Goal: Task Accomplishment & Management: Manage account settings

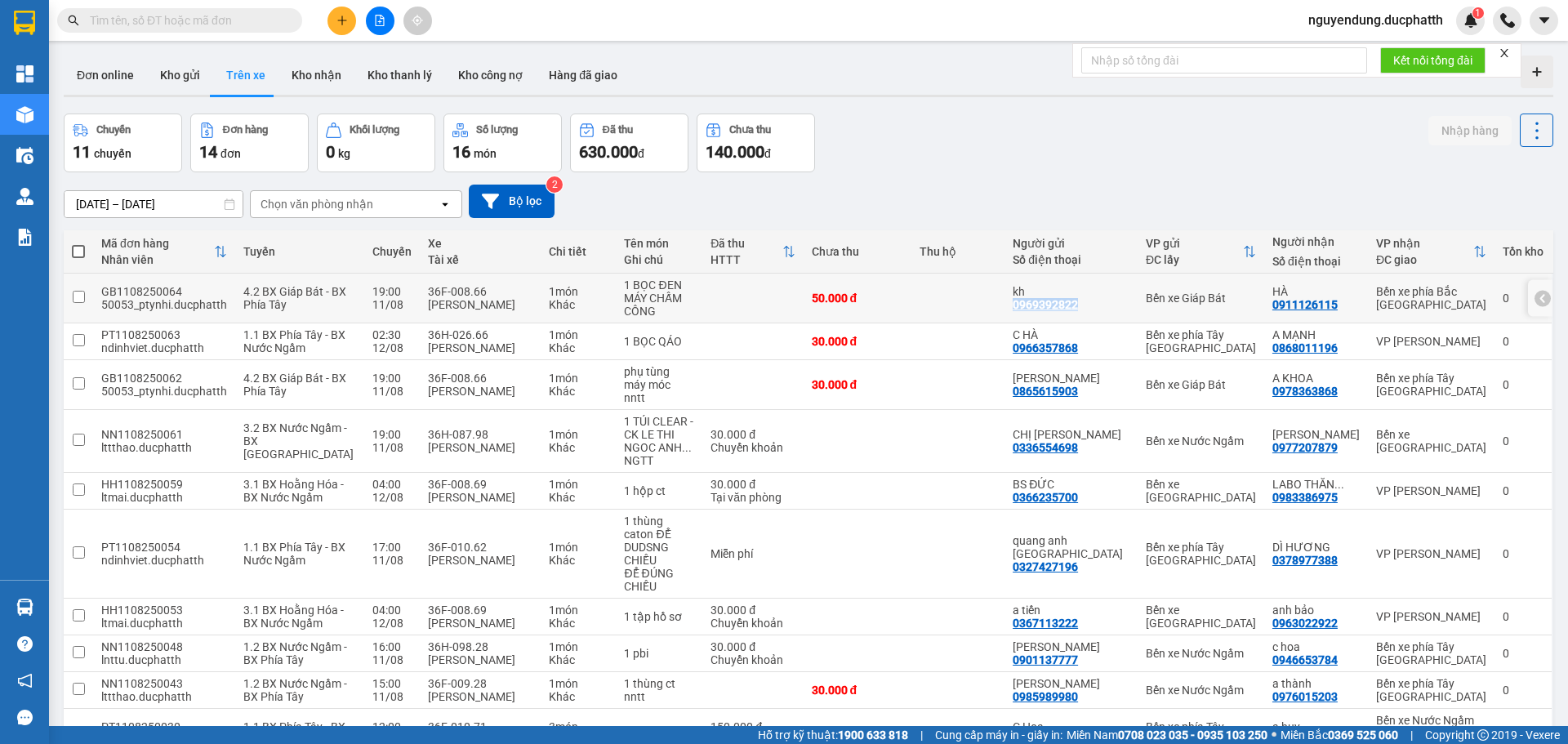
copy div "0969392822"
drag, startPoint x: 1043, startPoint y: 301, endPoint x: 1116, endPoint y: 304, distance: 73.1
click at [1116, 304] on div "kh 0969392822" at bounding box center [1071, 299] width 117 height 26
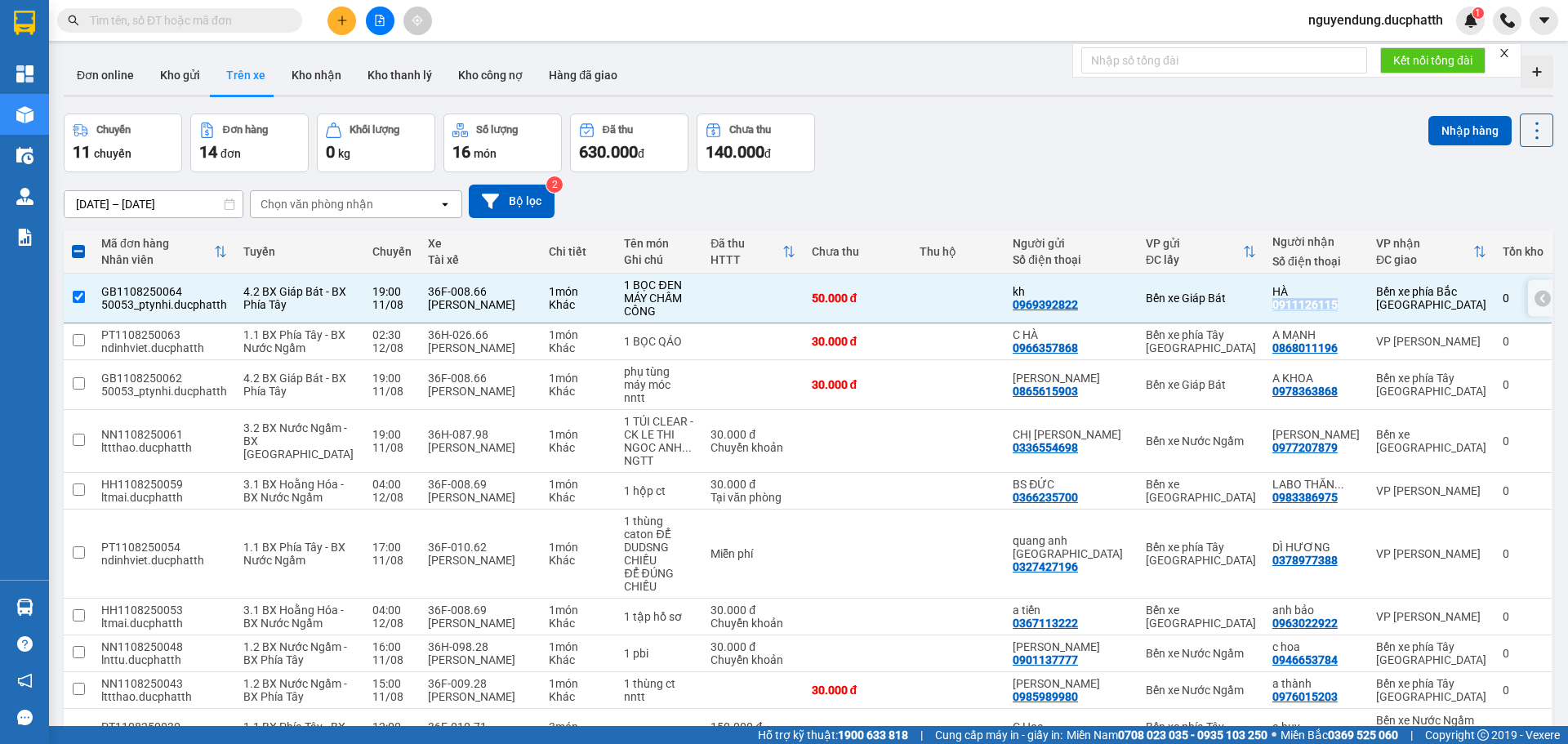
copy div "0911126115"
drag, startPoint x: 1271, startPoint y: 308, endPoint x: 1341, endPoint y: 310, distance: 70.0
click at [1341, 310] on td "HÀ 0911126115" at bounding box center [1316, 299] width 104 height 50
checkbox input "false"
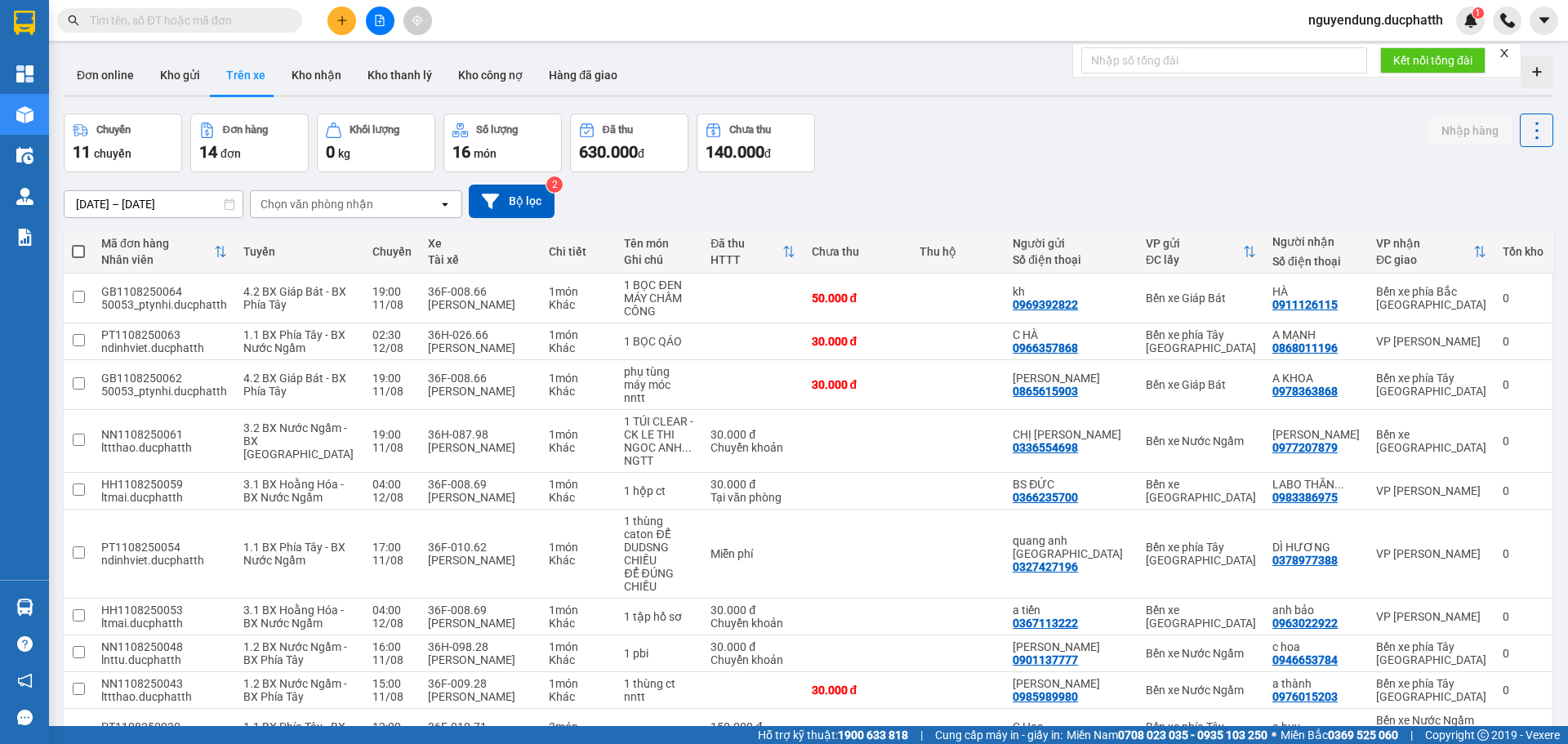
drag, startPoint x: 529, startPoint y: 9, endPoint x: 538, endPoint y: 23, distance: 16.6
click at [529, 9] on div "Kết quả tìm kiếm ( 0 ) Bộ lọc No Data nguyendung.ducphatth 1" at bounding box center [784, 20] width 1568 height 40
click at [559, 16] on div "Kết quả tìm kiếm ( 0 ) Bộ lọc No Data nguyendung.ducphatth 1" at bounding box center [784, 20] width 1568 height 40
click at [1537, 300] on icon at bounding box center [1543, 298] width 11 height 11
click at [1463, 301] on icon at bounding box center [1468, 298] width 11 height 11
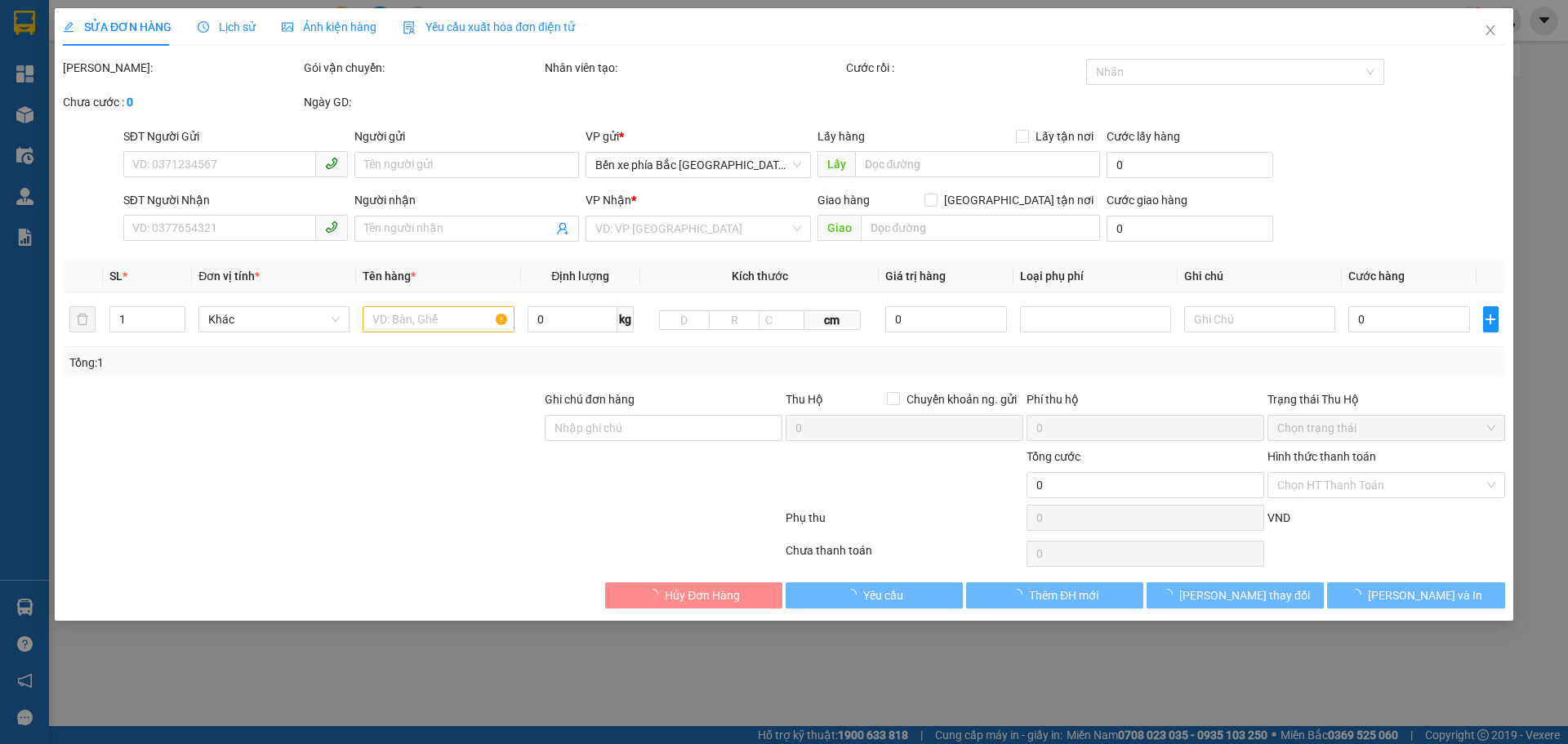
type input "0969392822"
type input "kh"
type input "0911126115"
type input "HÀ"
type input "50.000"
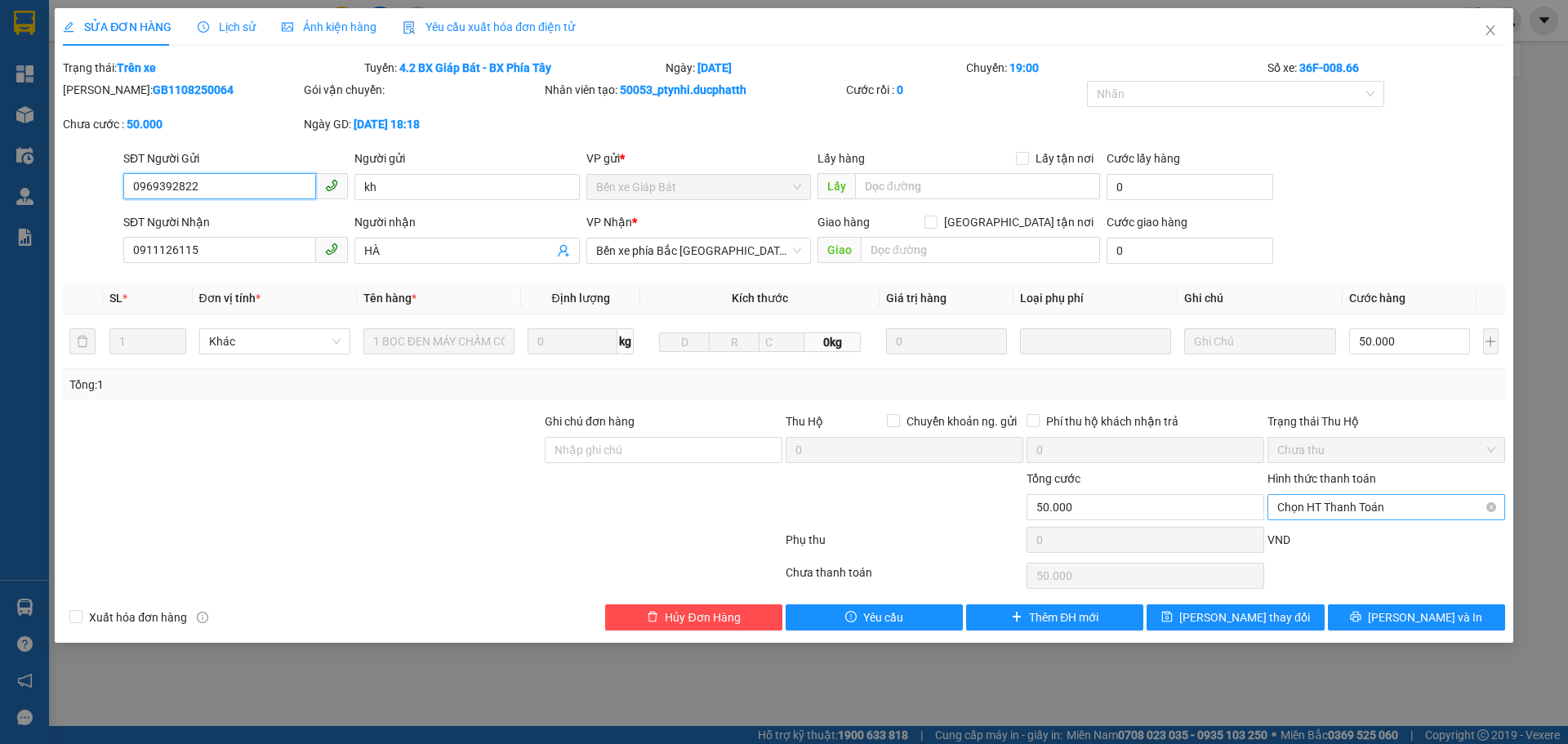
click at [1423, 513] on span "Chọn HT Thanh Toán" at bounding box center [1386, 508] width 218 height 24
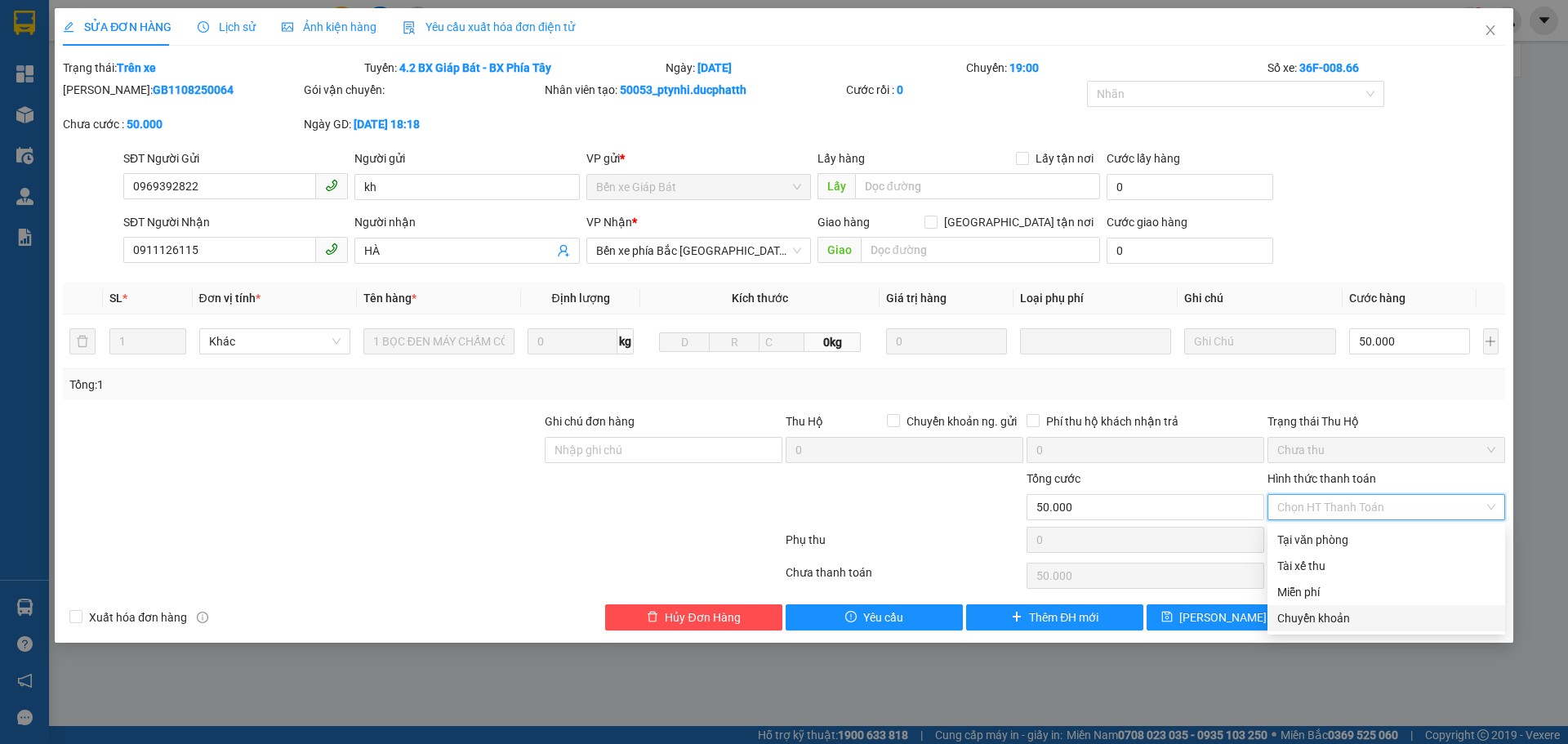
click at [1378, 618] on div "Chuyển khoản" at bounding box center [1386, 618] width 218 height 18
type input "0"
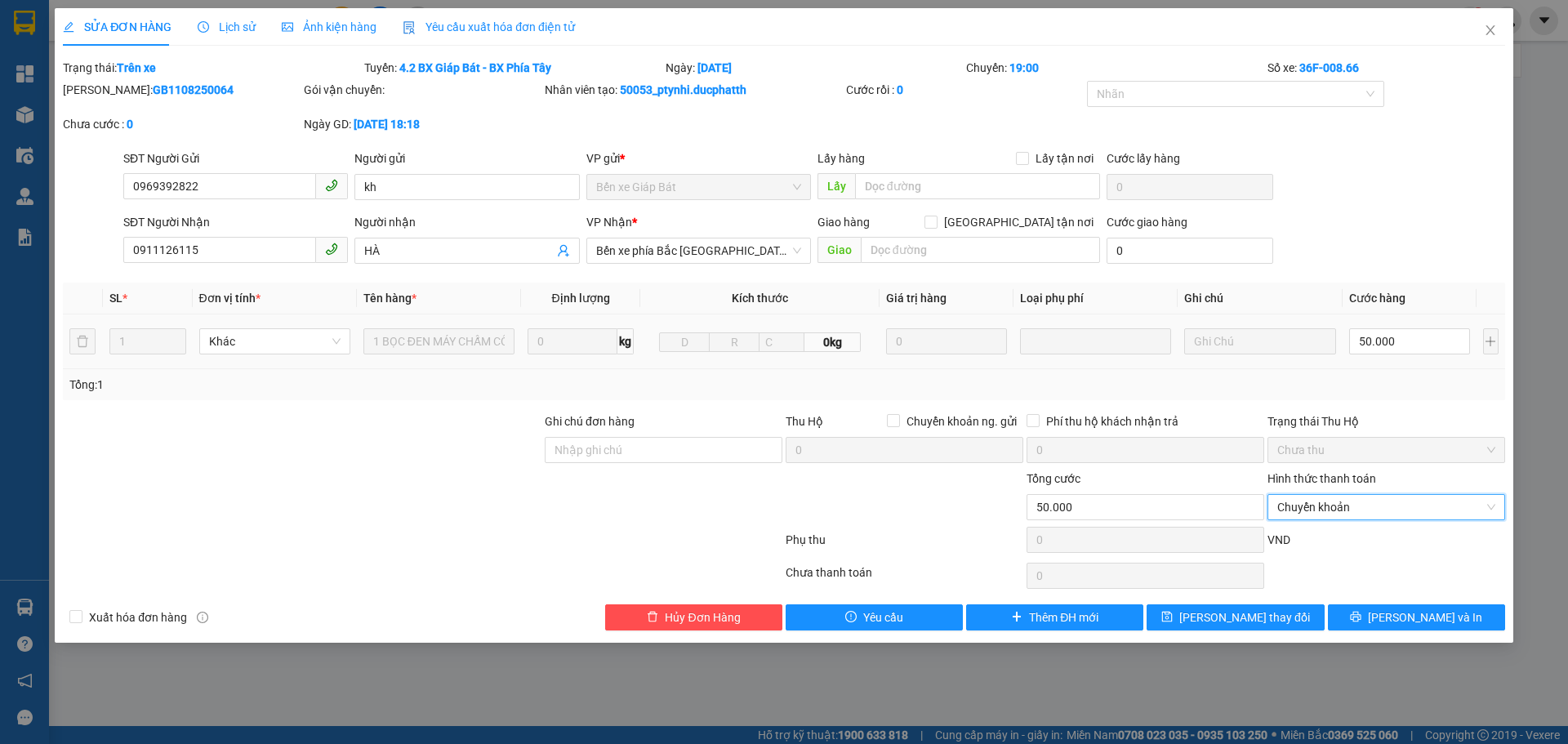
click at [322, 356] on div "Khác" at bounding box center [275, 341] width 151 height 33
click at [303, 348] on span "Khác" at bounding box center [275, 341] width 132 height 24
click at [240, 341] on input "12.8 6h46 ck vtb cty 50.000" at bounding box center [268, 341] width 120 height 24
type input "12.8 6h46 ck vtb cty 50.000"
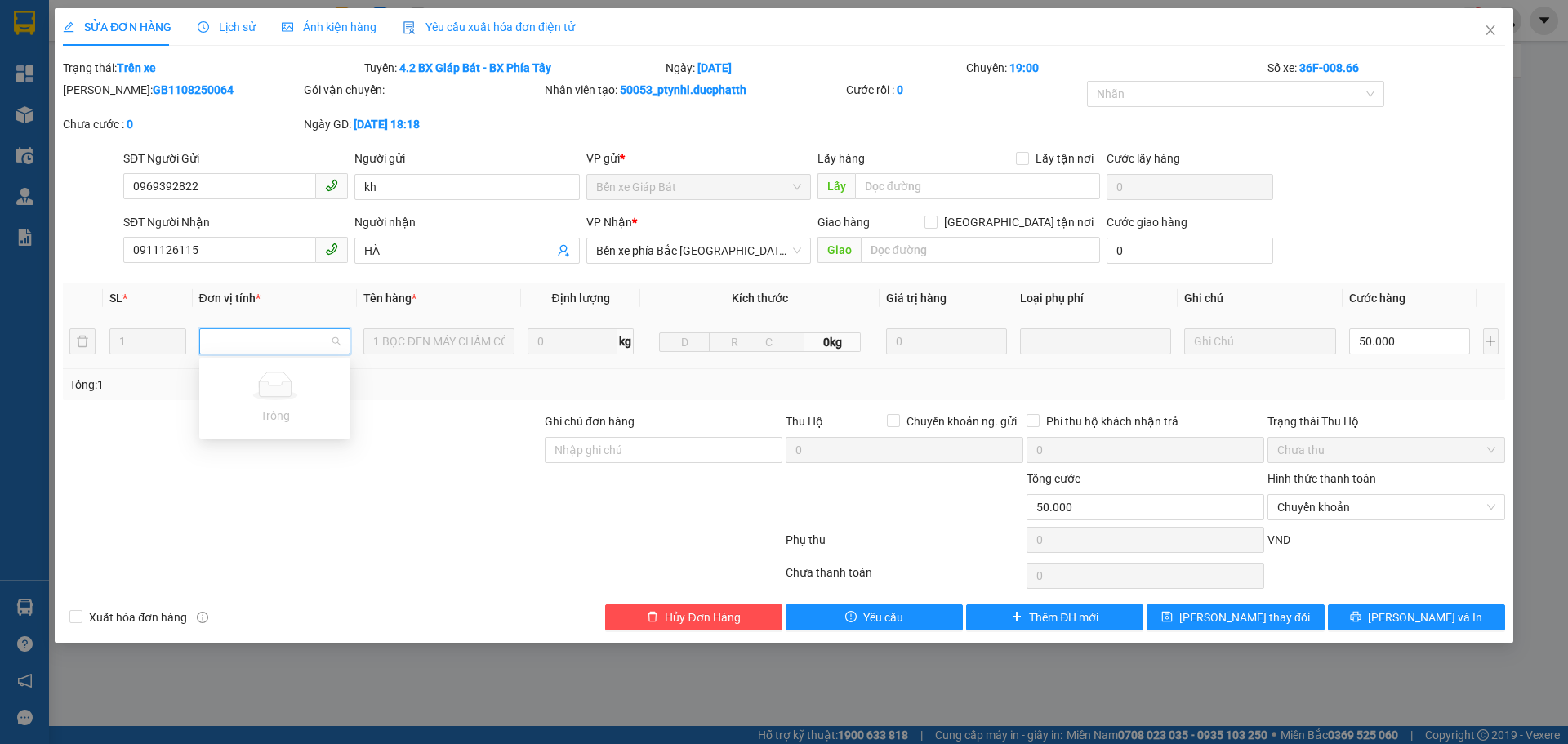
click at [243, 359] on body "Kết quả tìm kiếm ( 0 ) Bộ lọc No Data nguyendung.ducphatth 1 Tổng Quan Kho hàng…" at bounding box center [784, 372] width 1568 height 744
click at [604, 442] on input "Ghi chú đơn hàng" at bounding box center [663, 450] width 237 height 26
drag, startPoint x: 618, startPoint y: 444, endPoint x: 706, endPoint y: 471, distance: 92.0
click at [706, 471] on form "Ghi chú đơn hàng 12.8 6h47 ck vtb Thu Hộ Chuyển khoản ng. gửi 0 Phí thu hộ khác…" at bounding box center [784, 486] width 1443 height 147
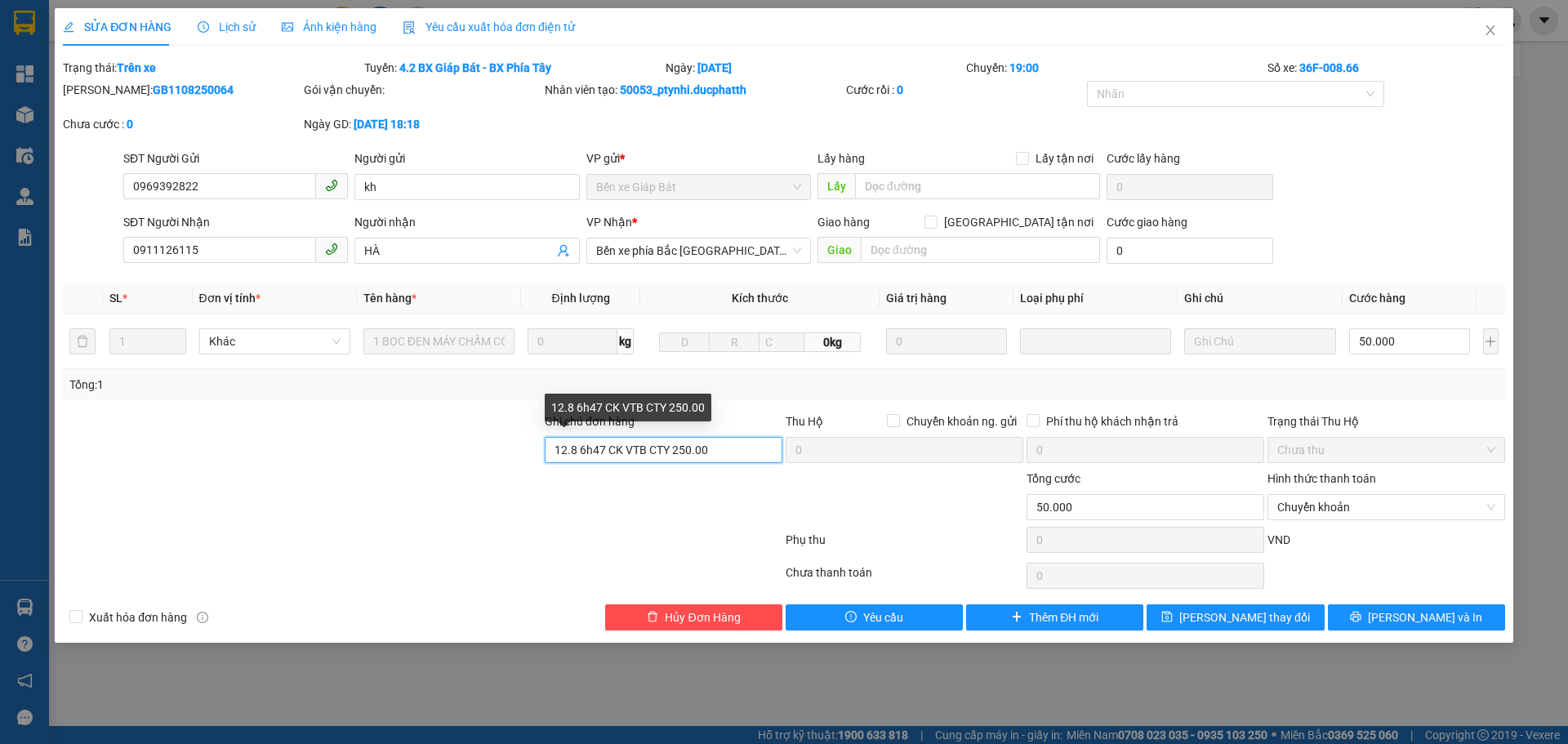
click at [703, 448] on input "12.8 6h47 CK VTB CTY 250.00" at bounding box center [663, 450] width 237 height 26
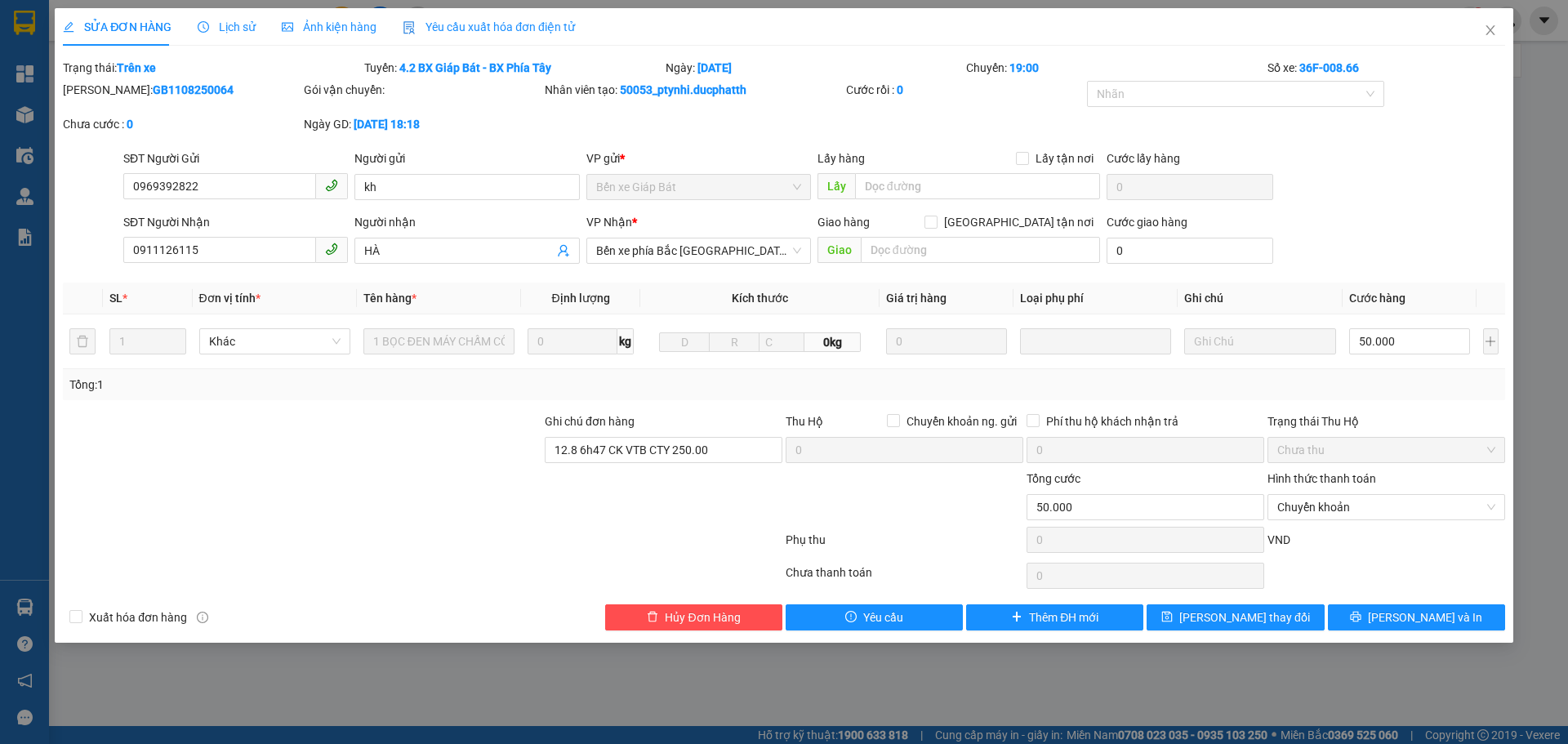
drag, startPoint x: 402, startPoint y: 421, endPoint x: 509, endPoint y: 428, distance: 107.2
click at [401, 422] on div at bounding box center [302, 441] width 482 height 57
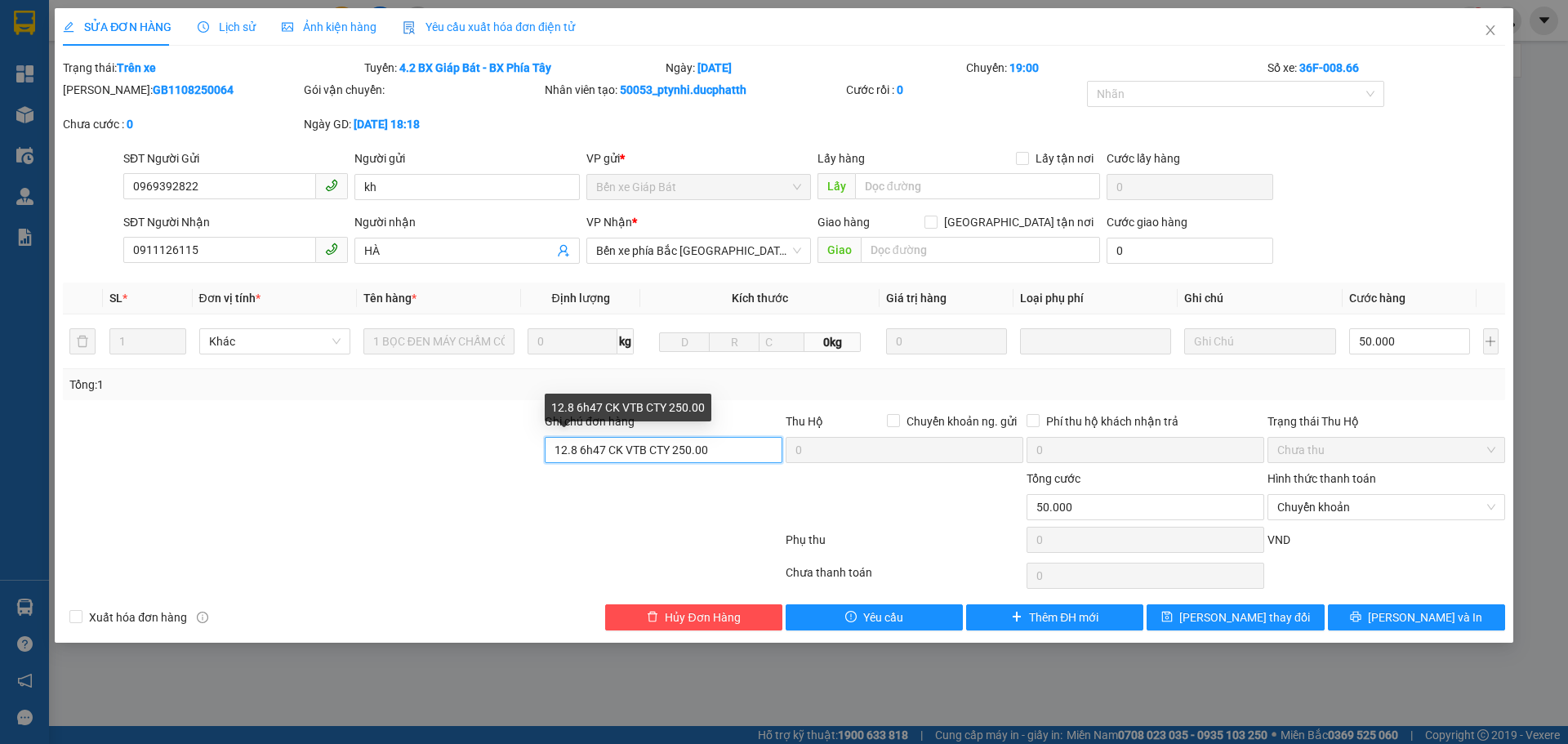
click at [601, 454] on input "12.8 6h47 CK VTB CTY 250.00" at bounding box center [663, 450] width 237 height 26
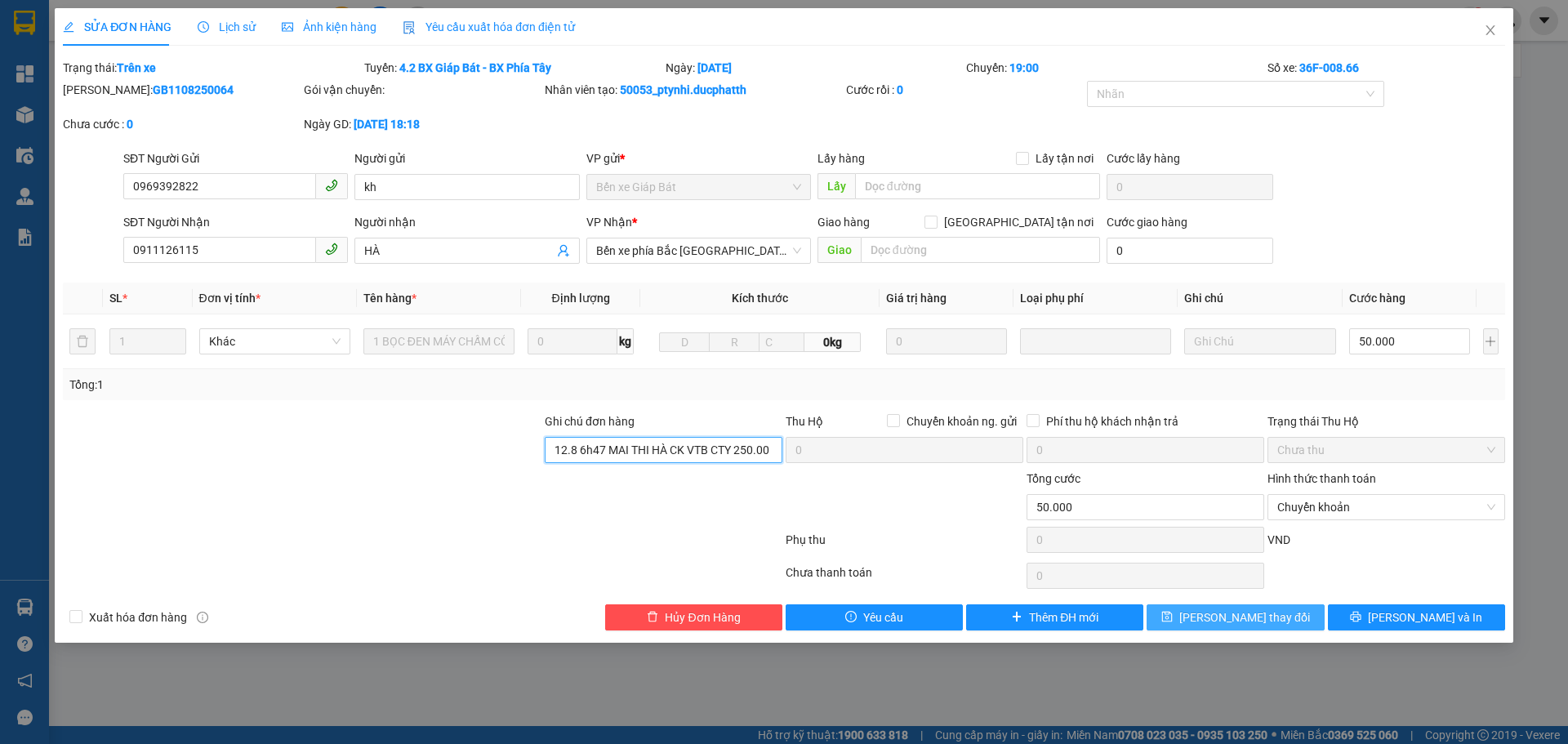
type input "12.8 6h47 MAI THI HÀ CK VTB CTY 250.00"
click at [1205, 626] on button "[PERSON_NAME] thay đổi" at bounding box center [1236, 618] width 177 height 26
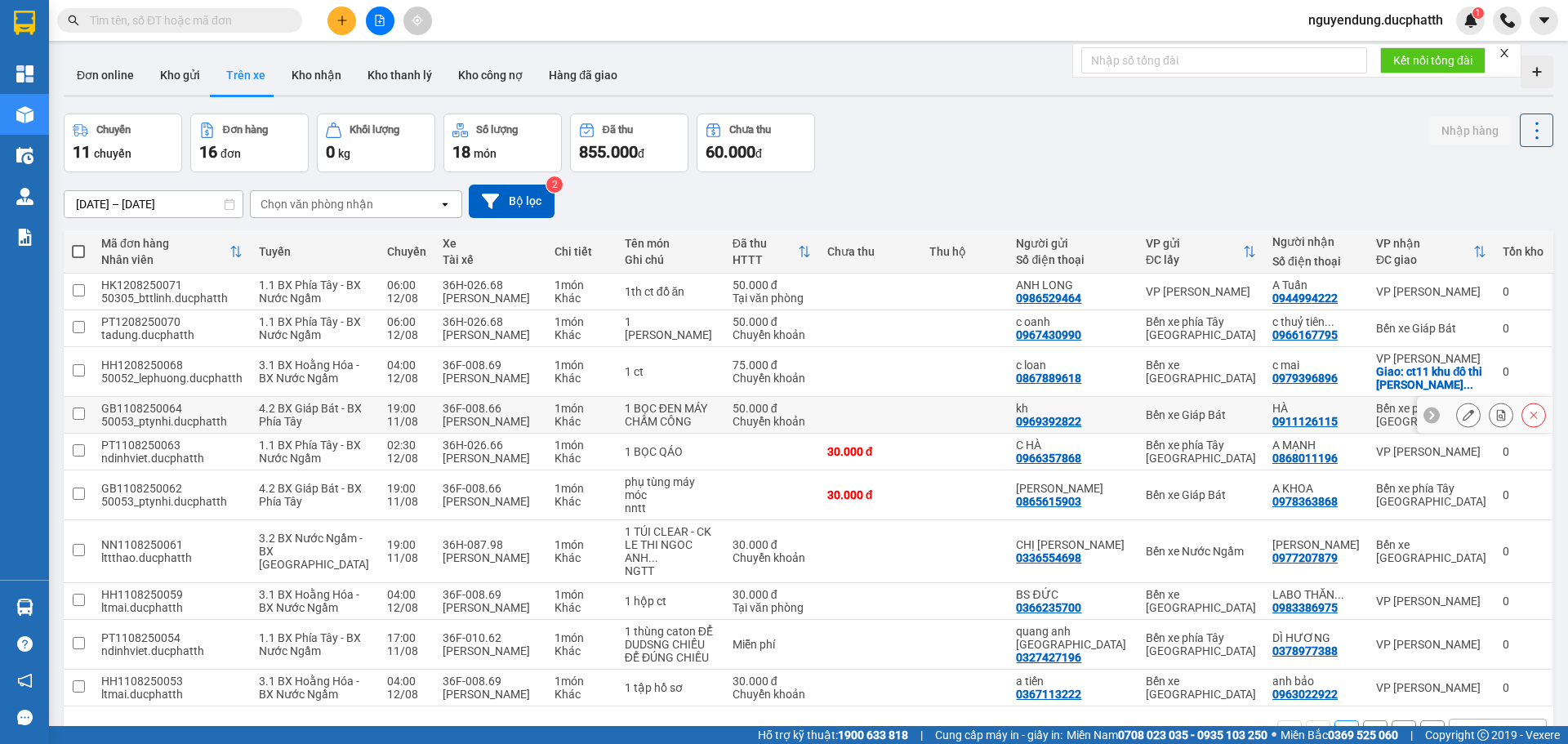
scroll to position [152, 0]
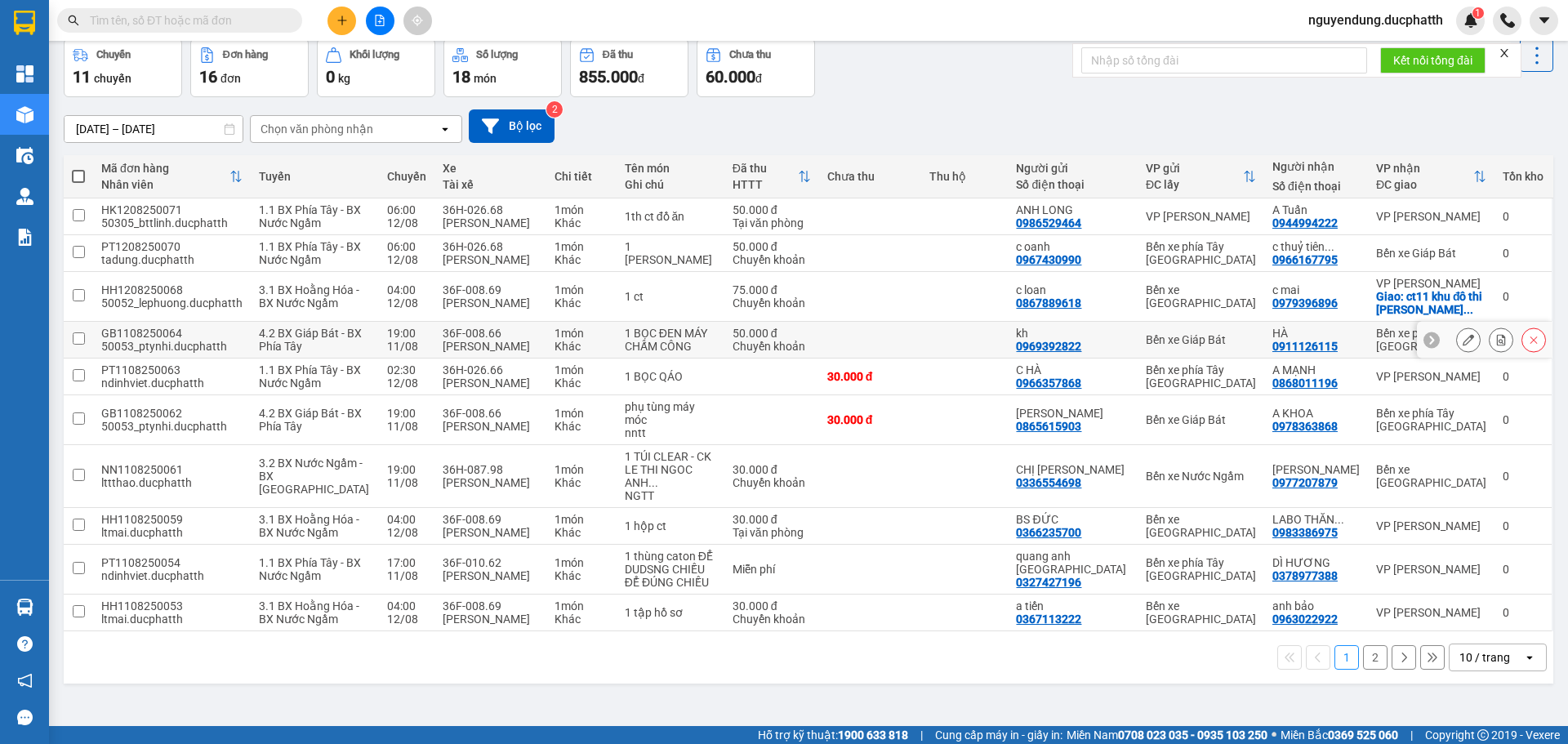
click at [1426, 334] on icon at bounding box center [1431, 340] width 11 height 11
click at [187, 27] on input "text" at bounding box center [186, 20] width 193 height 18
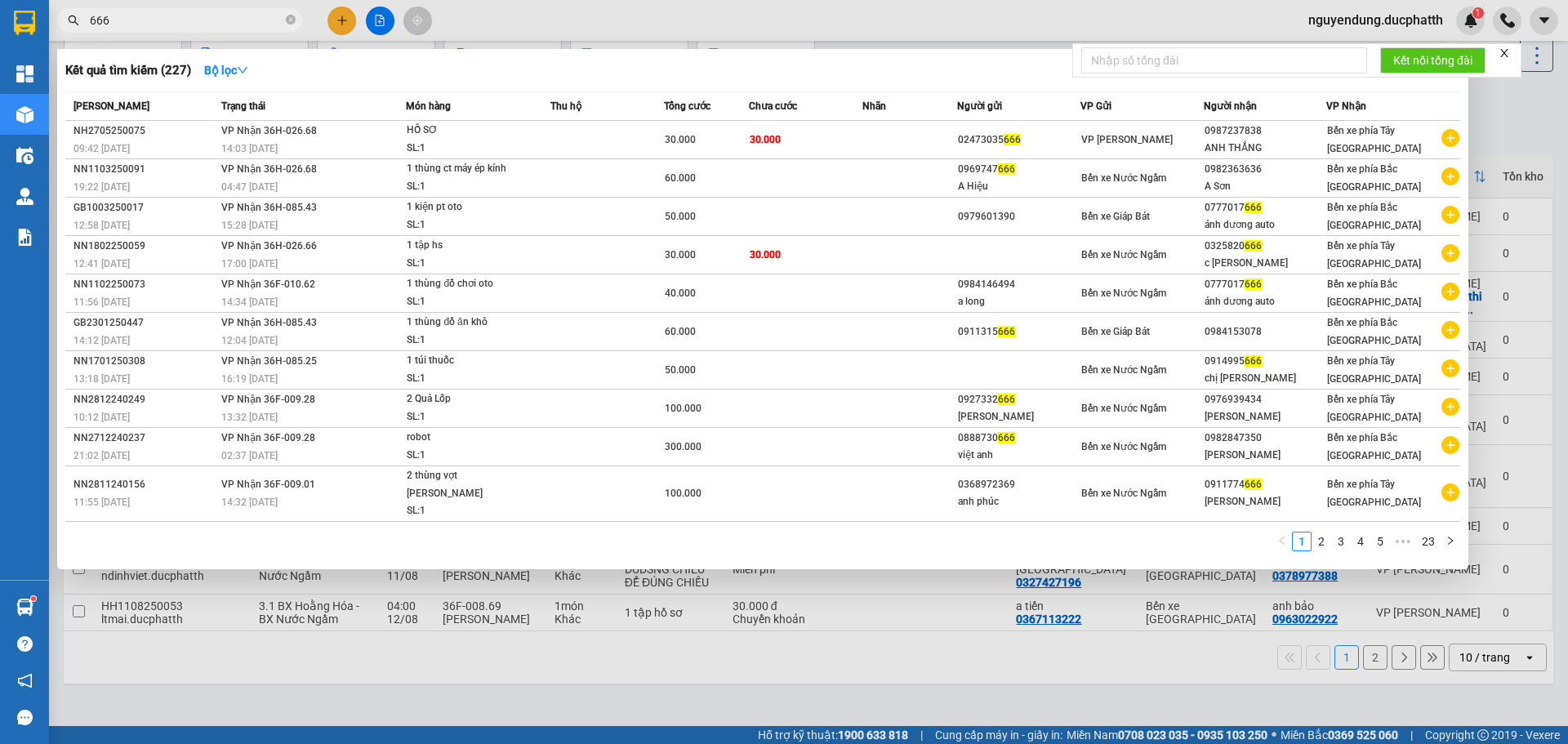
type input "666"
click at [378, 710] on div at bounding box center [784, 372] width 1568 height 744
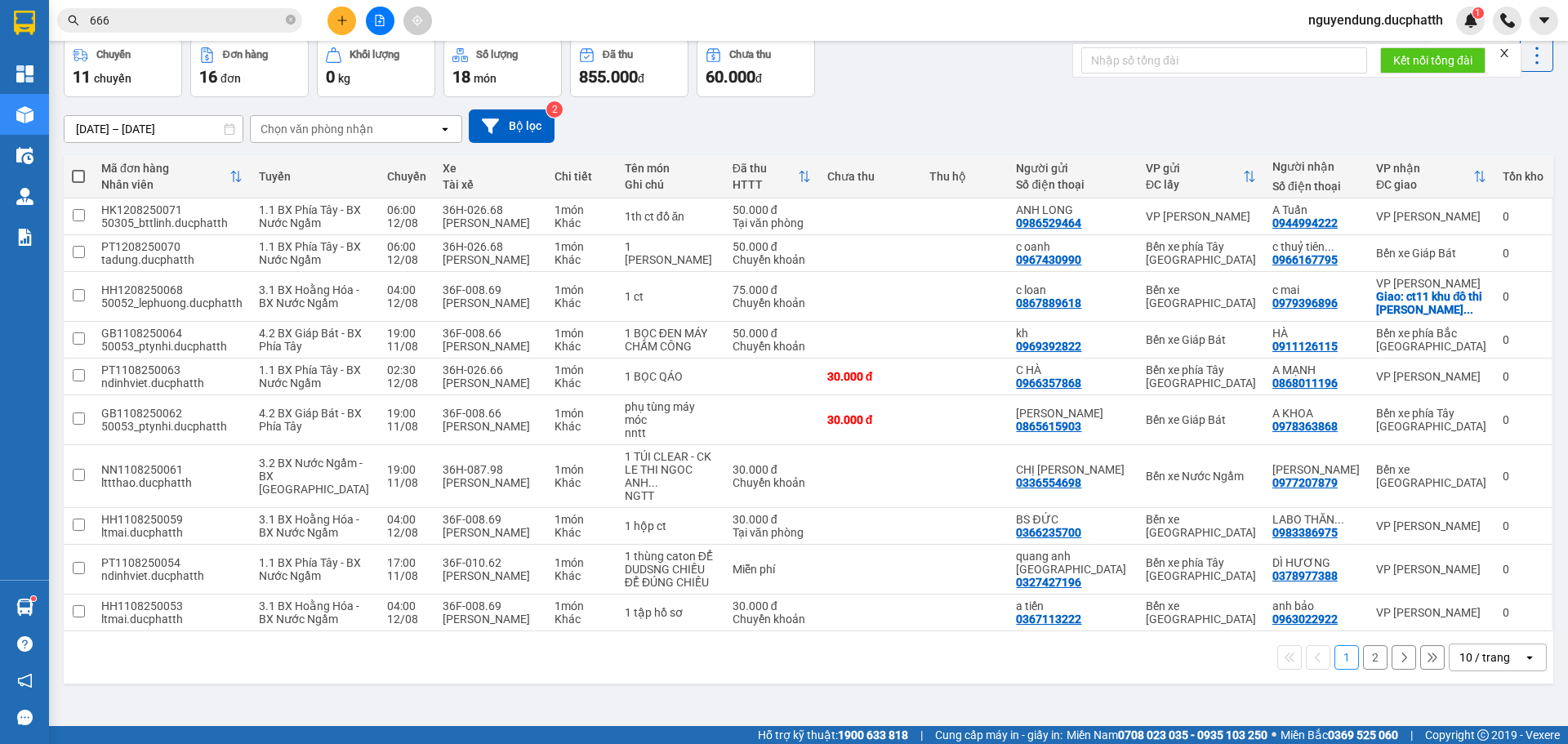
click at [154, 40] on div "Kết quả tìm kiếm ( 227 ) Bộ lọc Mã ĐH Trạng thái Món hàng Thu hộ Tổng cước Chưa…" at bounding box center [784, 20] width 1568 height 40
click at [159, 30] on span "666" at bounding box center [180, 21] width 245 height 24
